Goal: Transaction & Acquisition: Subscribe to service/newsletter

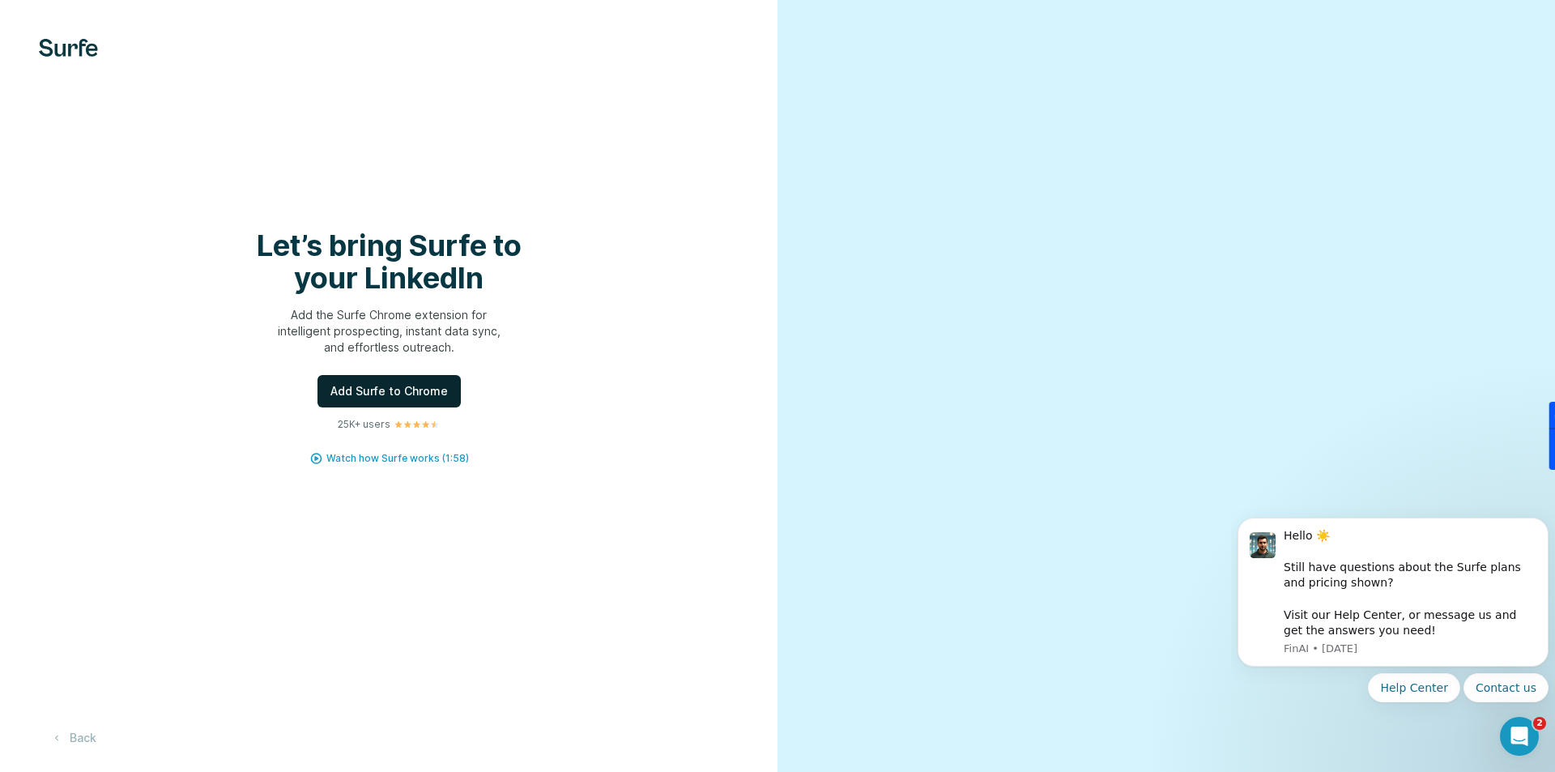
click at [390, 392] on span "Add Surfe to Chrome" at bounding box center [389, 391] width 117 height 16
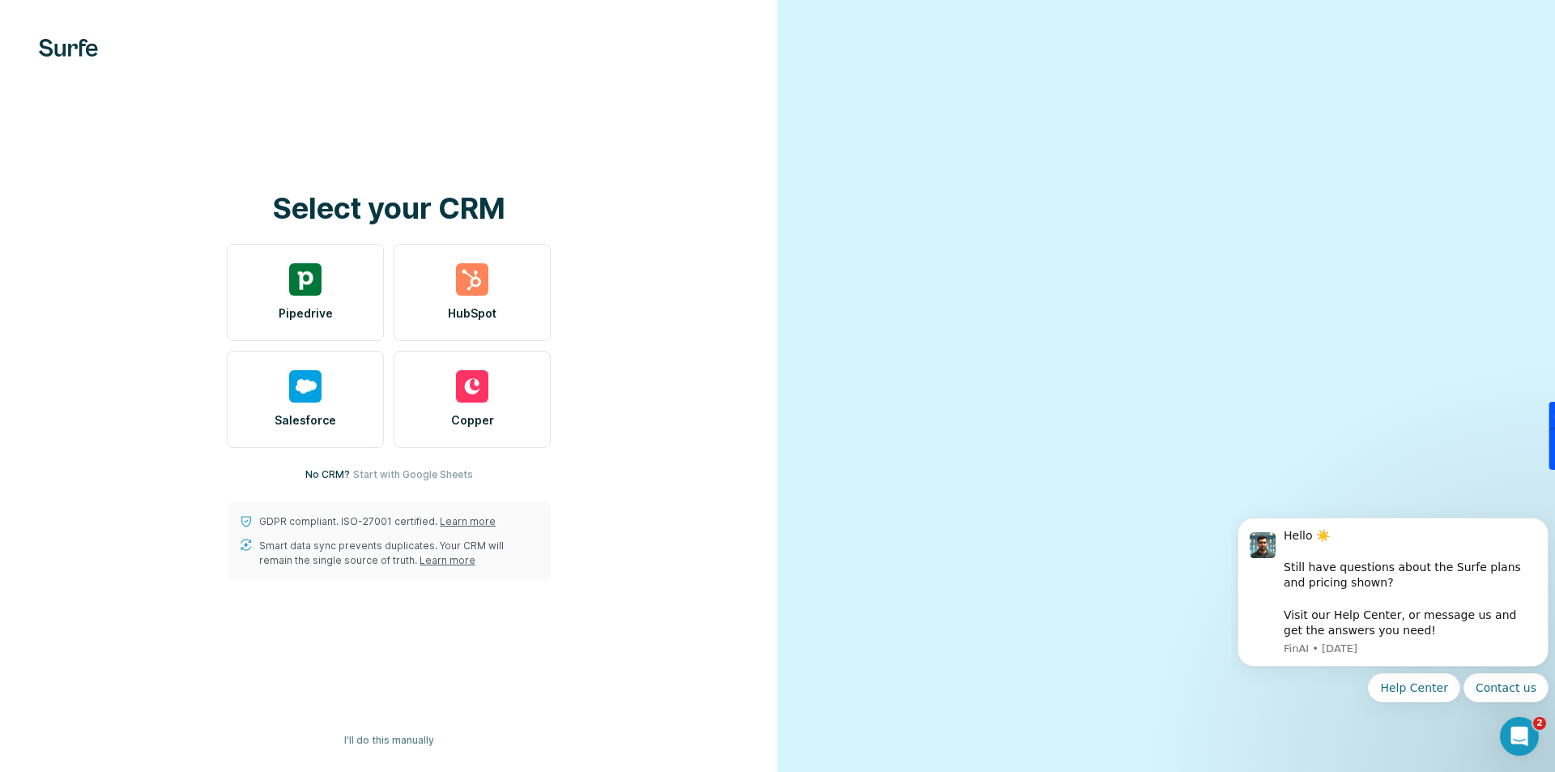
click at [1402, 58] on div at bounding box center [1167, 386] width 778 height 772
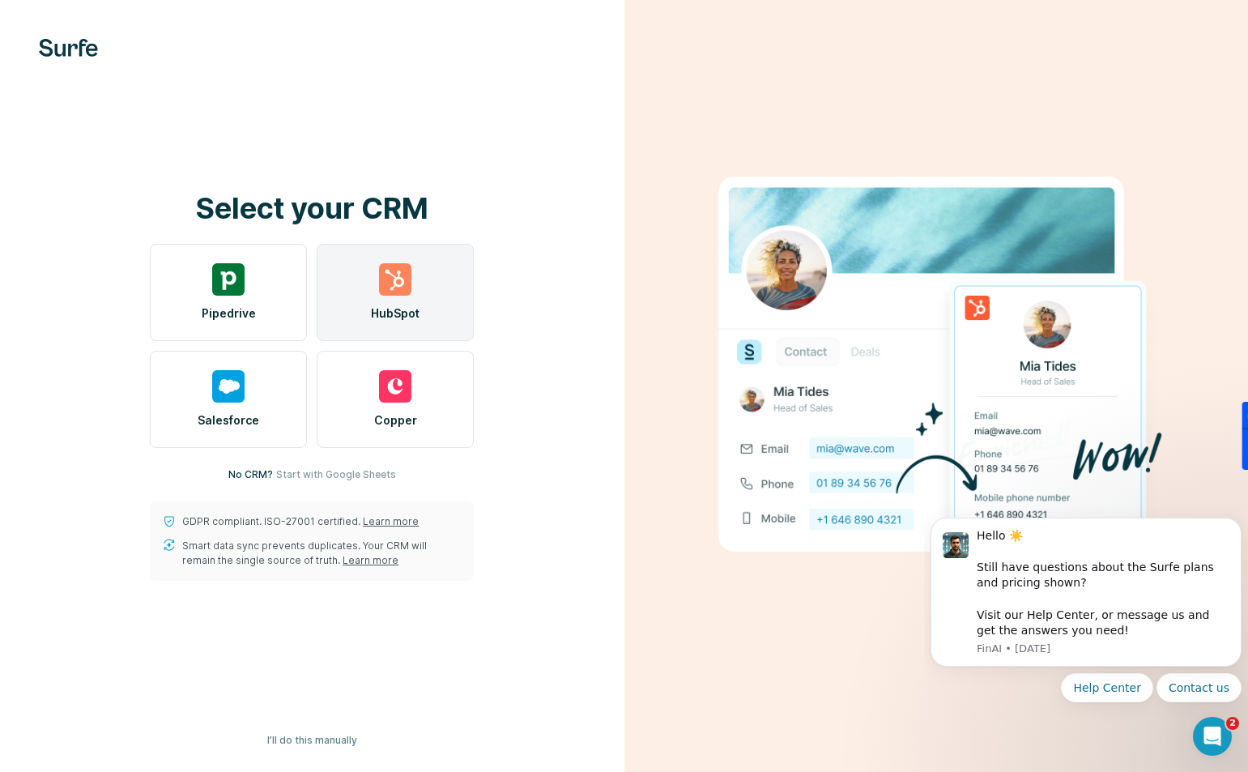
click at [392, 271] on img at bounding box center [395, 279] width 32 height 32
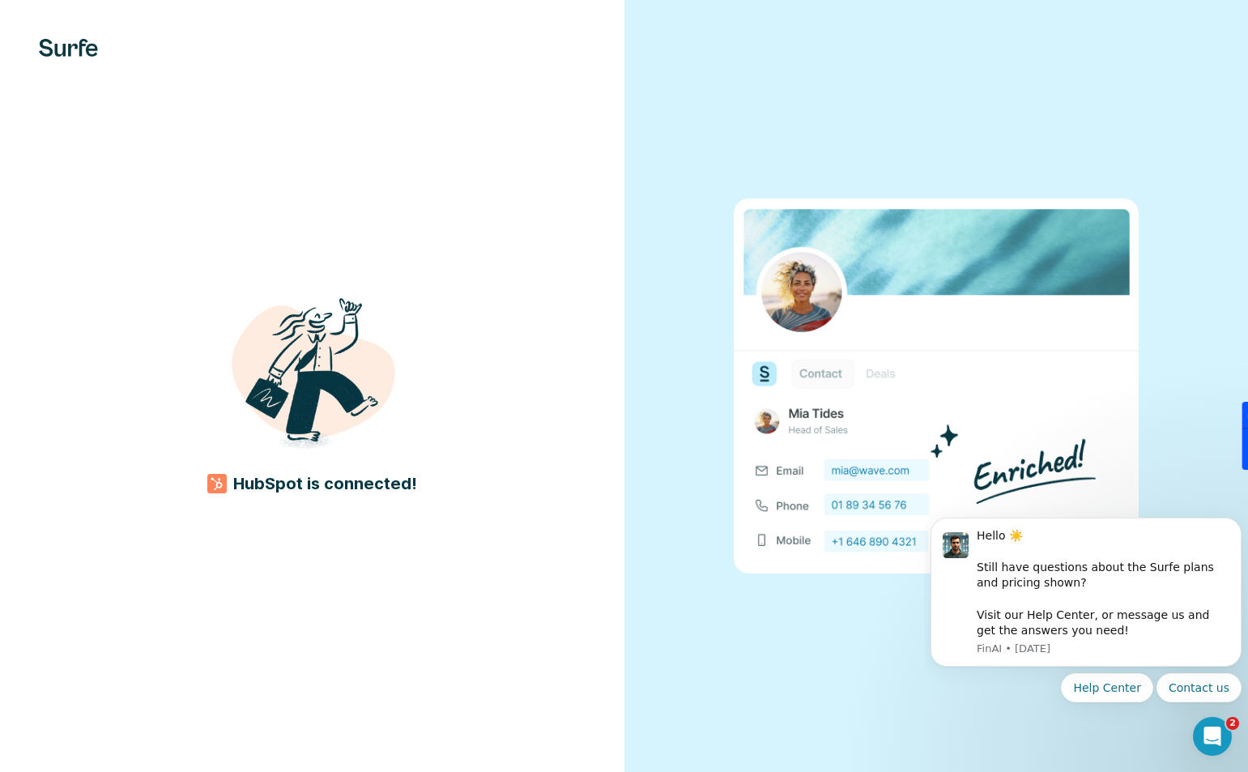
click at [1175, 179] on div at bounding box center [937, 386] width 625 height 772
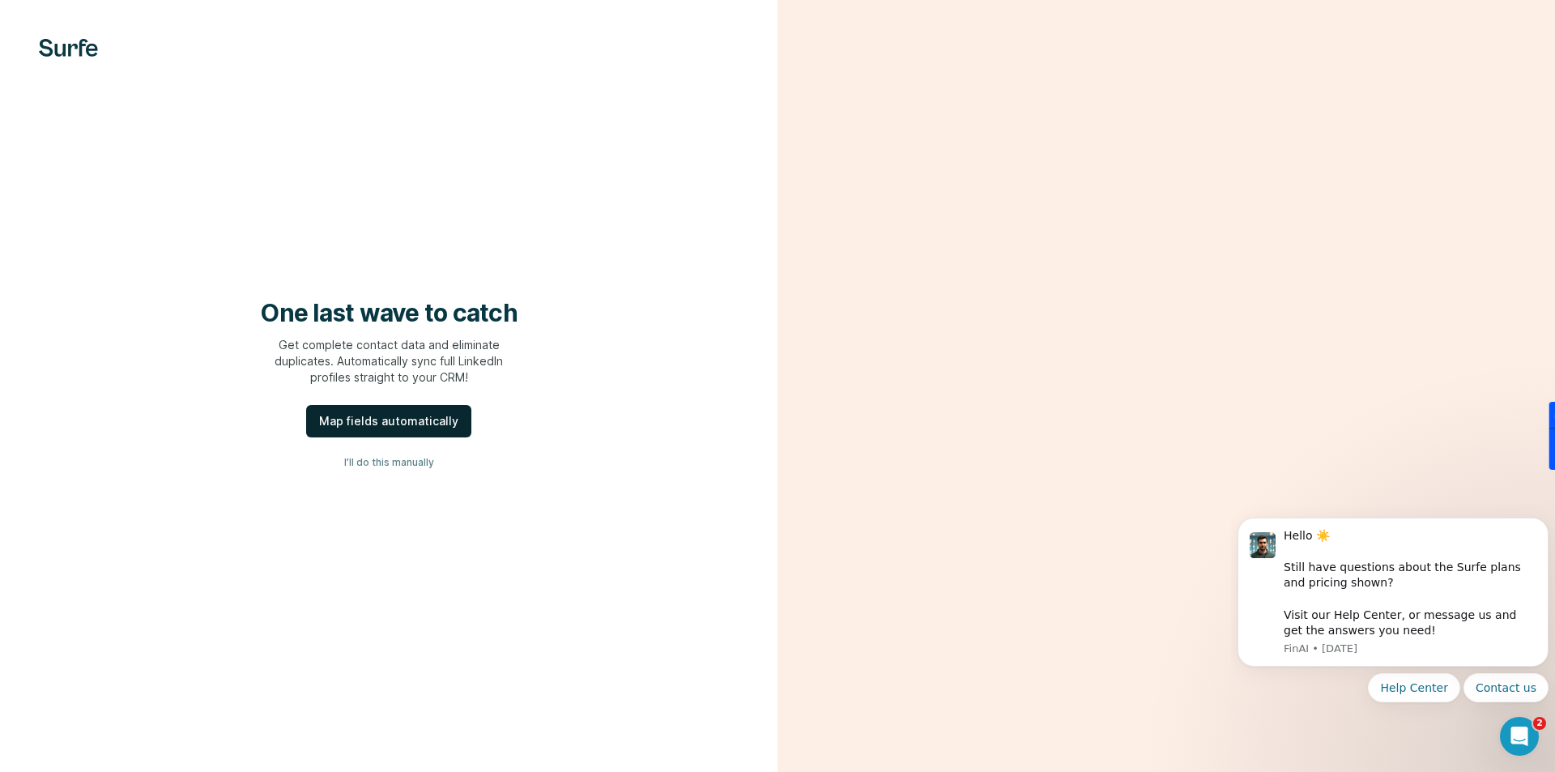
click at [389, 421] on div "Map fields automatically" at bounding box center [388, 421] width 139 height 16
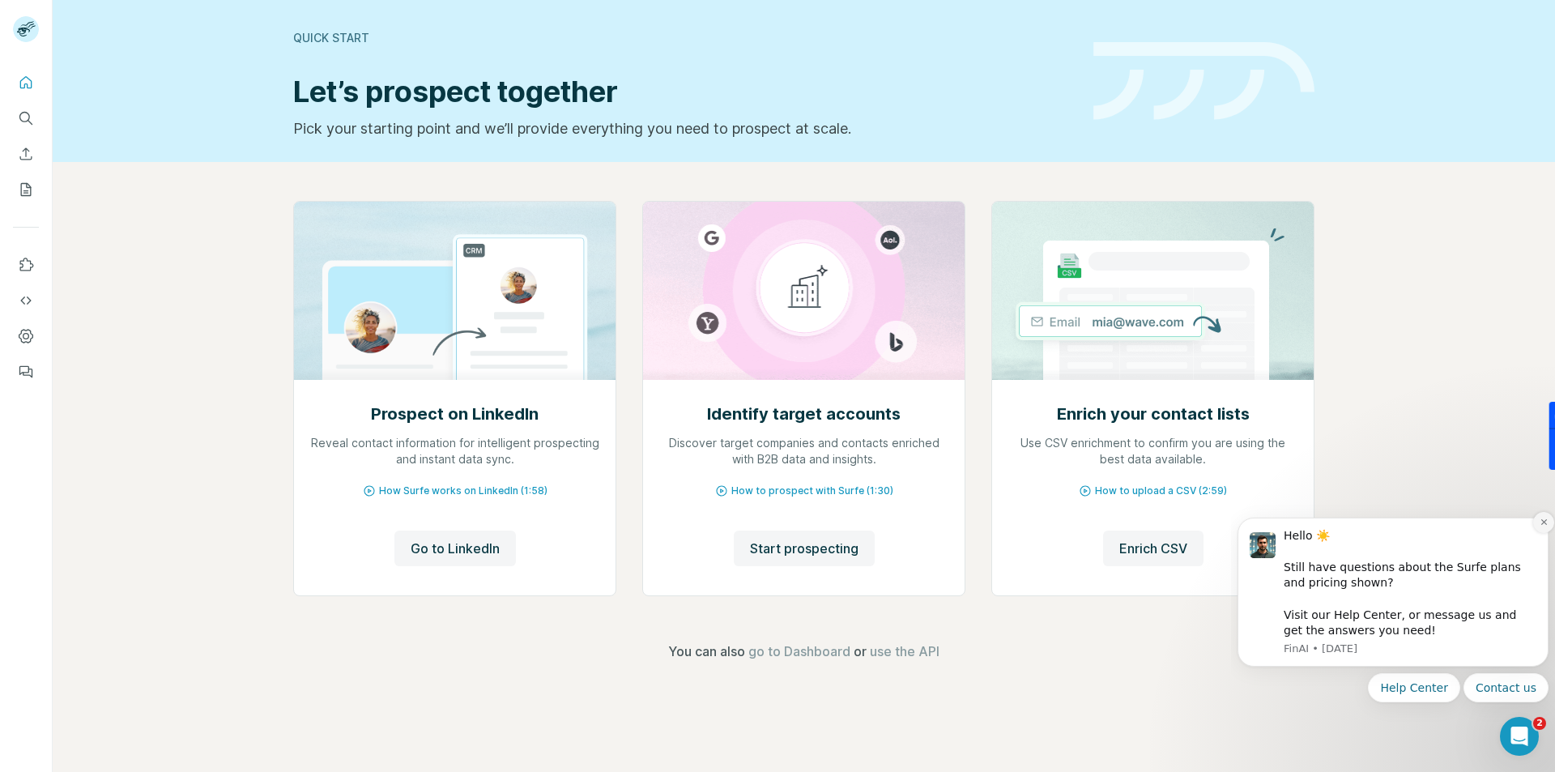
click at [1540, 527] on icon "Dismiss notification" at bounding box center [1544, 522] width 9 height 9
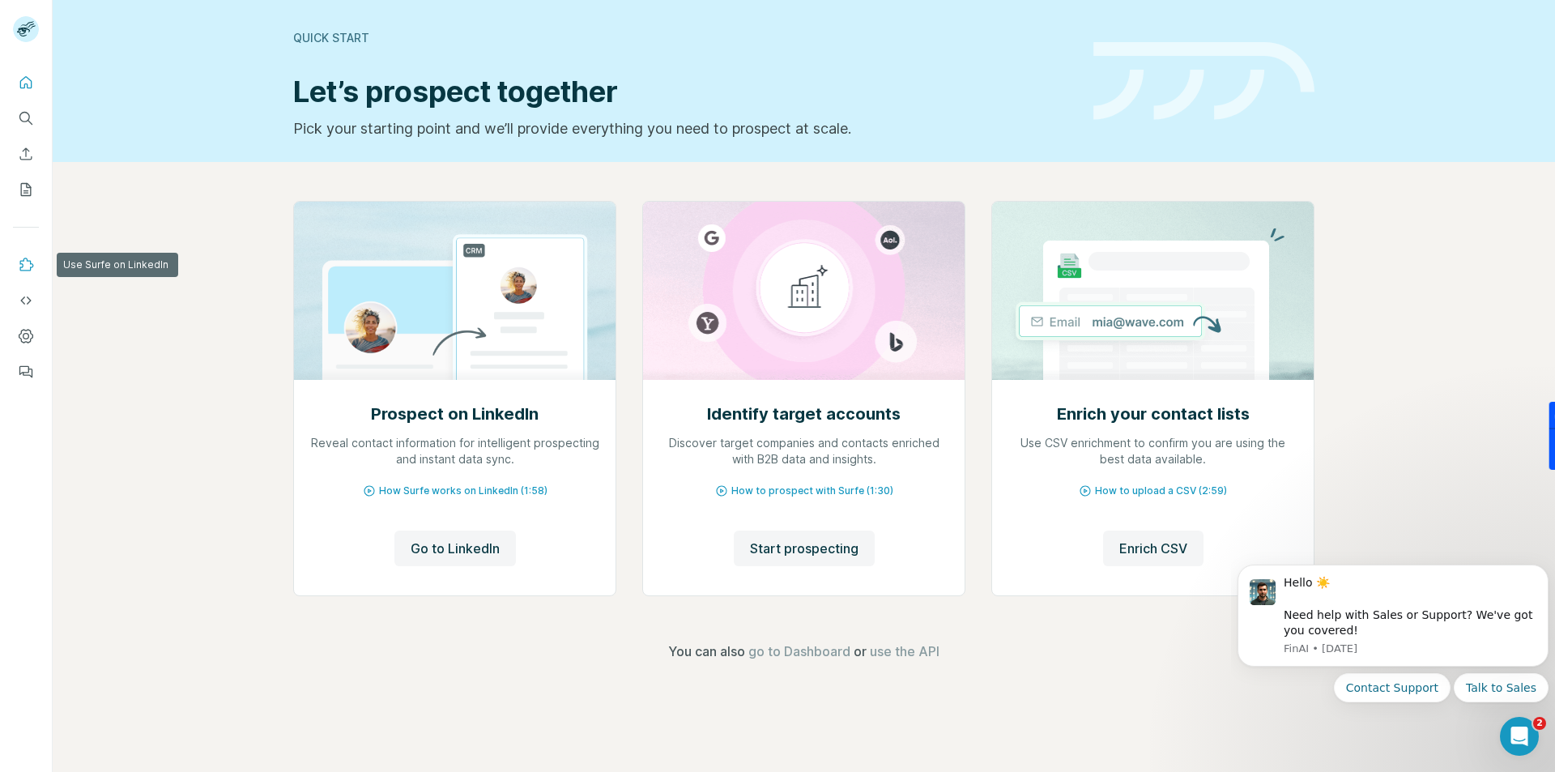
click at [26, 265] on icon "Use Surfe on LinkedIn" at bounding box center [26, 265] width 16 height 16
